Goal: Task Accomplishment & Management: Manage account settings

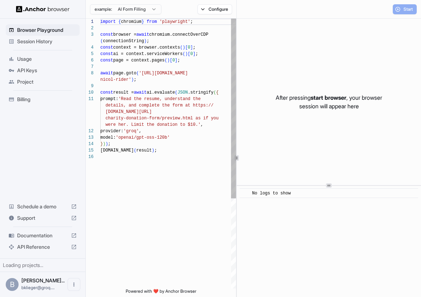
scroll to position [51, 0]
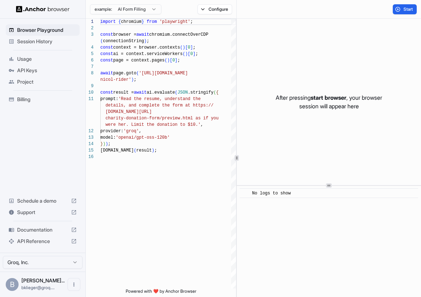
click at [20, 69] on span "API Keys" at bounding box center [47, 70] width 60 height 7
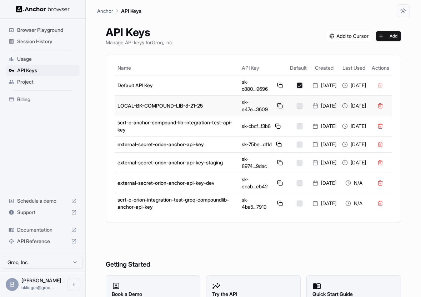
click at [276, 107] on button at bounding box center [280, 106] width 8 height 9
